Goal: Transaction & Acquisition: Subscribe to service/newsletter

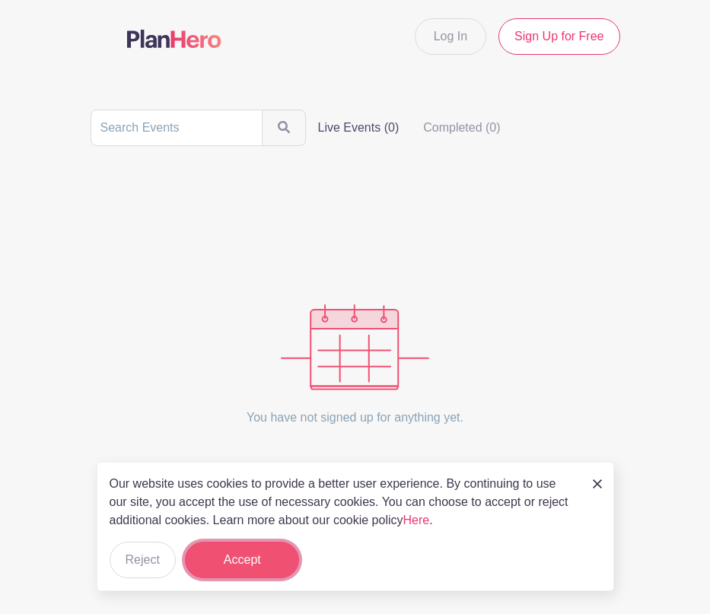
click at [254, 568] on button "Accept" at bounding box center [242, 560] width 114 height 37
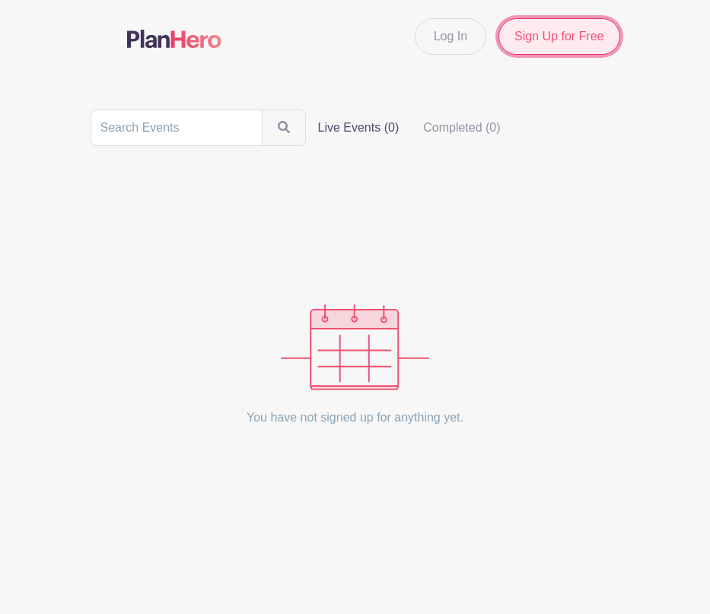
click at [558, 42] on link "Sign Up for Free" at bounding box center [558, 36] width 121 height 37
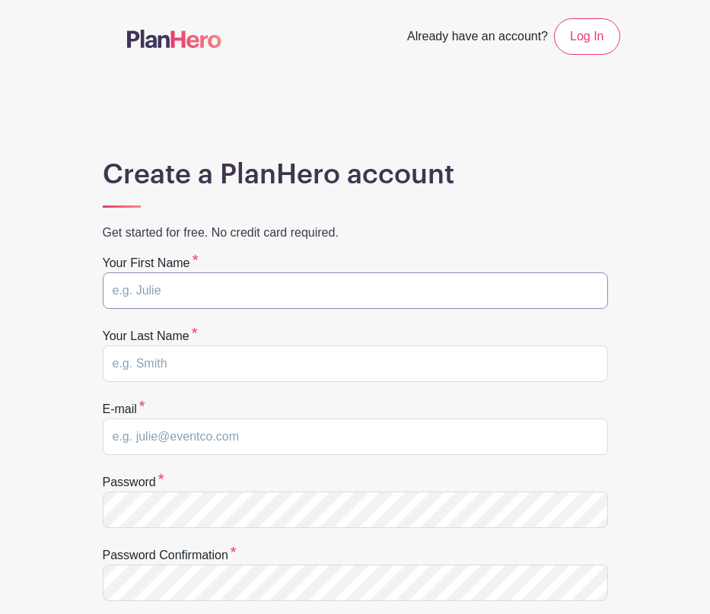
click at [231, 291] on input "text" at bounding box center [355, 290] width 505 height 37
type input "[PERSON_NAME]"
type input "[EMAIL_ADDRESS][DOMAIN_NAME]"
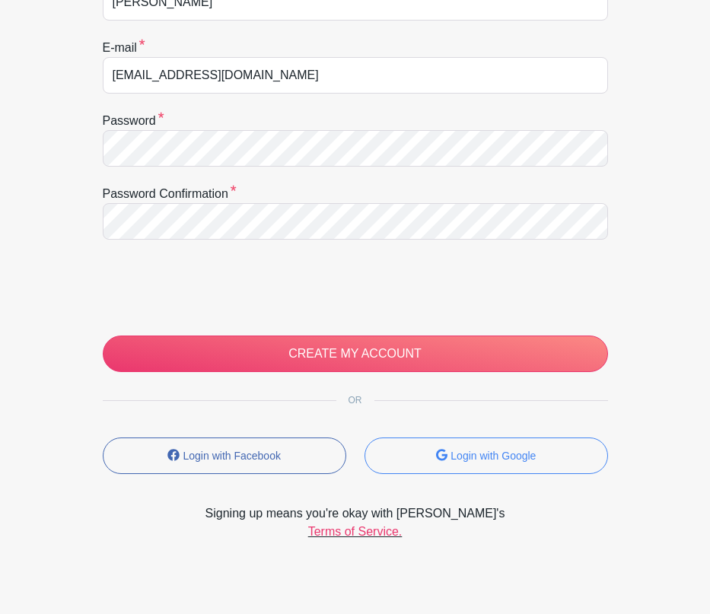
scroll to position [377, 0]
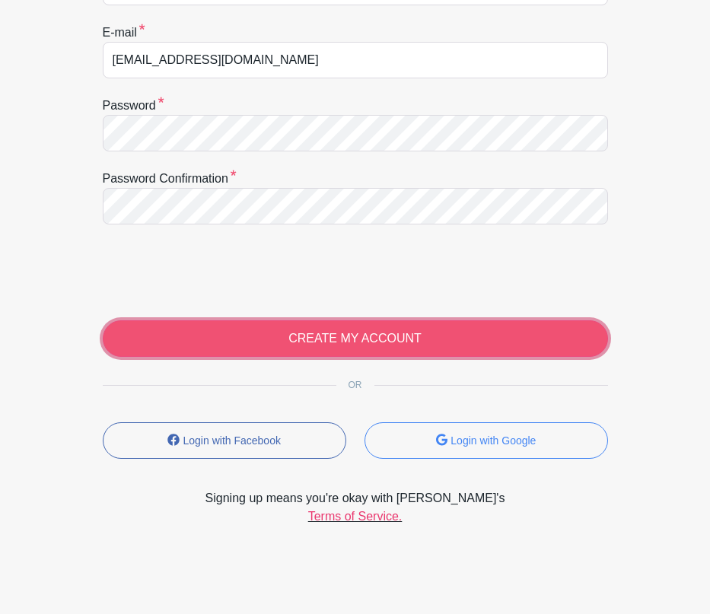
click at [384, 337] on input "CREATE MY ACCOUNT" at bounding box center [355, 338] width 505 height 37
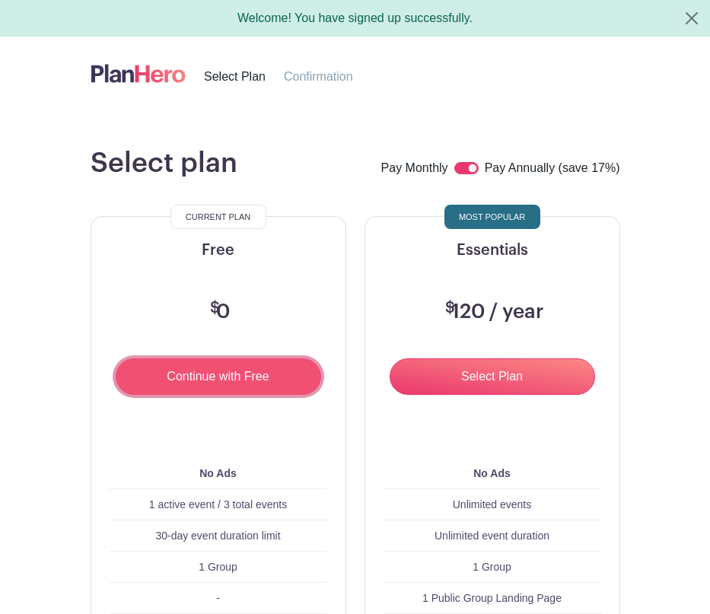
click at [223, 381] on input "Continue with Free" at bounding box center [218, 376] width 205 height 37
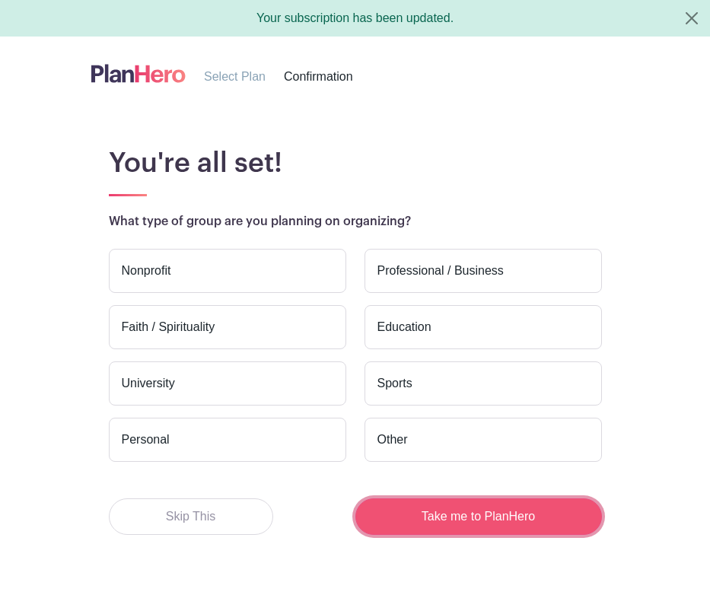
click at [498, 520] on button "Take me to PlanHero" at bounding box center [478, 516] width 247 height 37
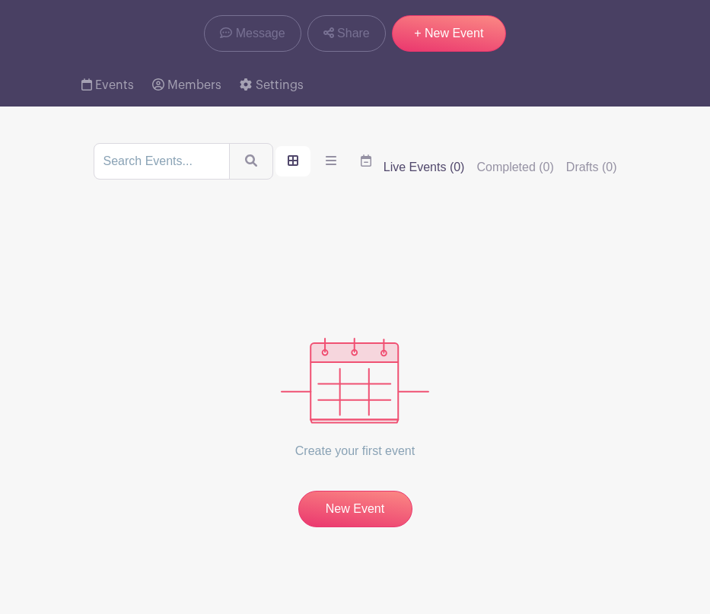
scroll to position [147, 0]
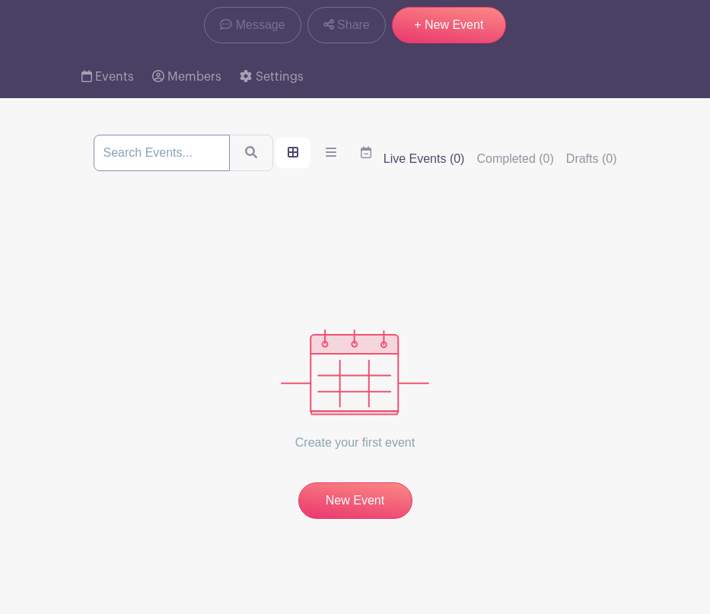
click at [167, 153] on input "search" at bounding box center [162, 153] width 136 height 37
type input "grief.com"
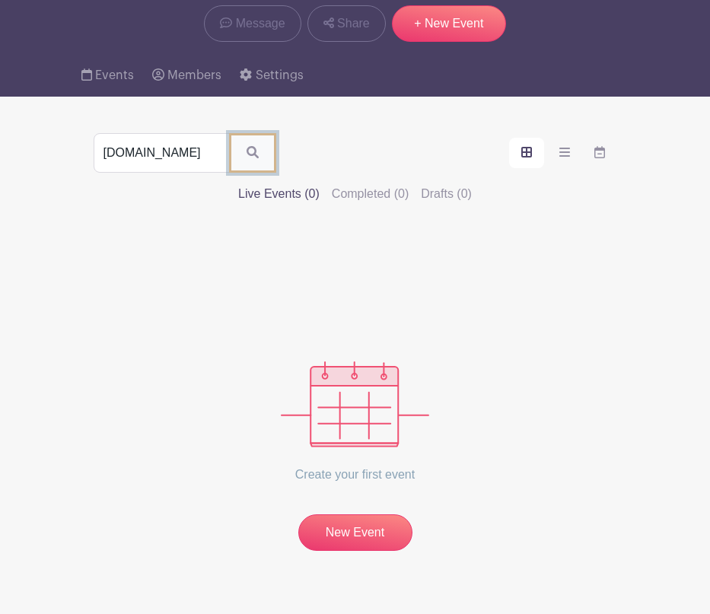
click at [240, 154] on button "submit" at bounding box center [252, 153] width 47 height 40
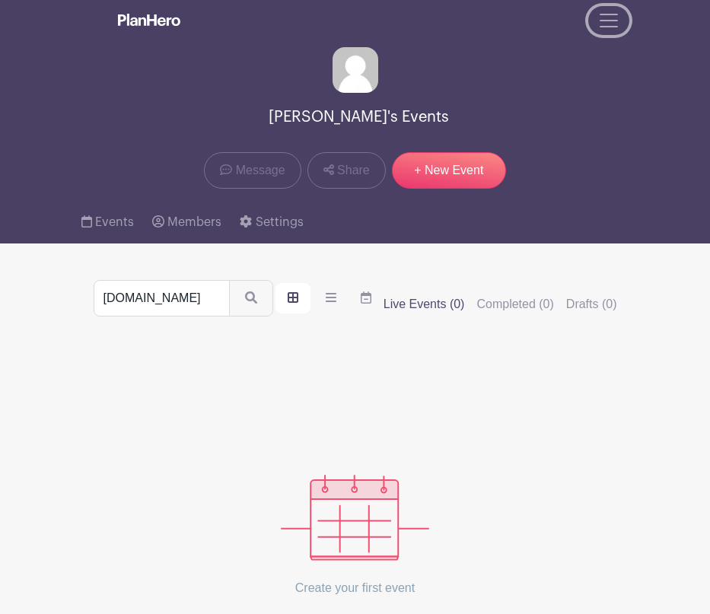
click at [610, 21] on span "Toggle navigation" at bounding box center [608, 20] width 23 height 23
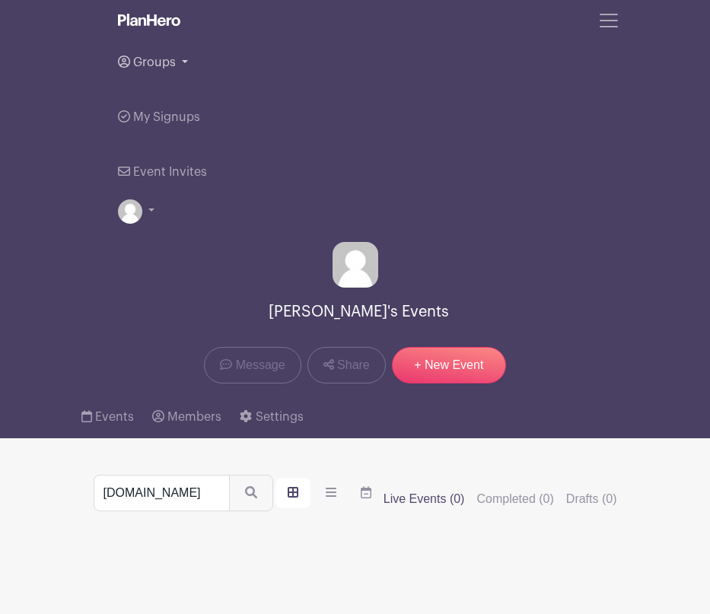
click at [183, 62] on link "Groups" at bounding box center [355, 62] width 475 height 55
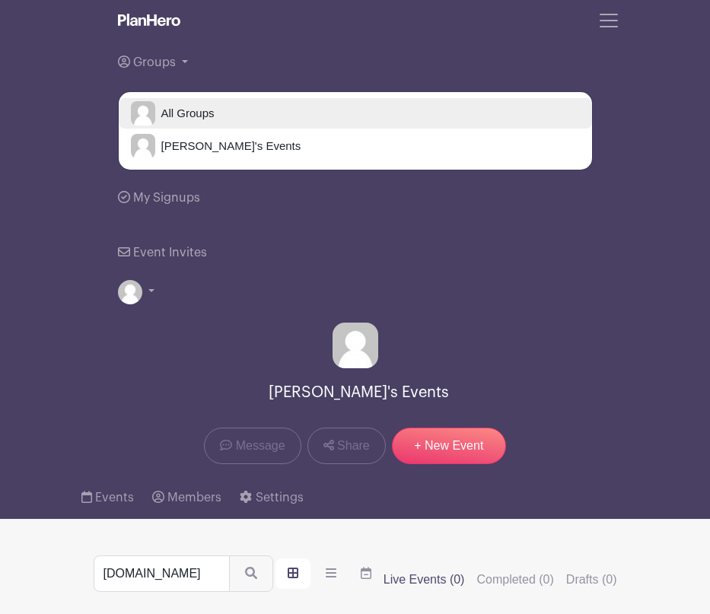
click at [194, 112] on span "All Groups" at bounding box center [184, 114] width 59 height 18
